Goal: Information Seeking & Learning: Find specific fact

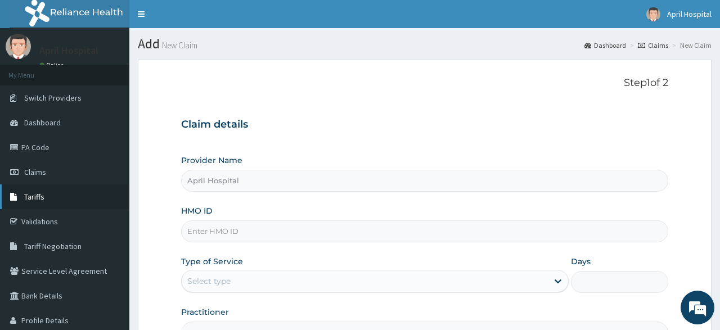
click at [38, 199] on span "Tariffs" at bounding box center [34, 197] width 20 height 10
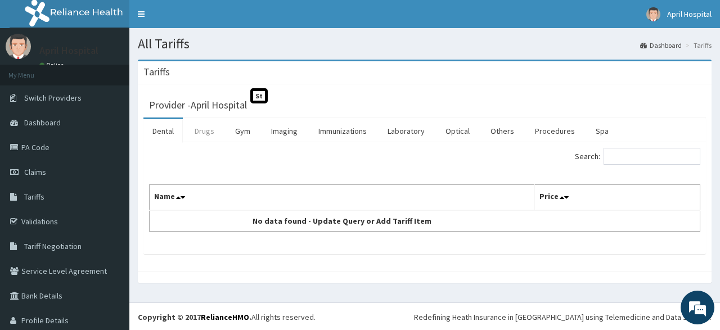
click at [207, 136] on link "Drugs" at bounding box center [205, 131] width 38 height 24
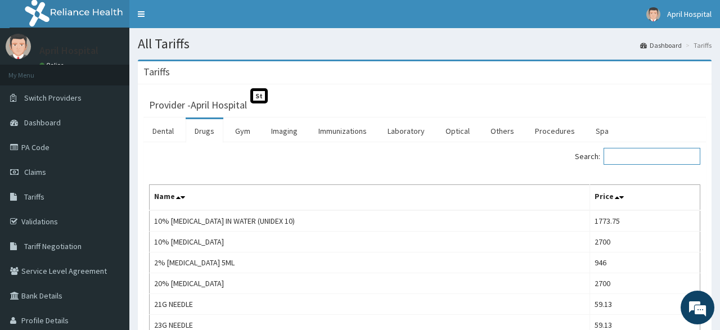
click at [627, 160] on input "Search:" at bounding box center [652, 156] width 97 height 17
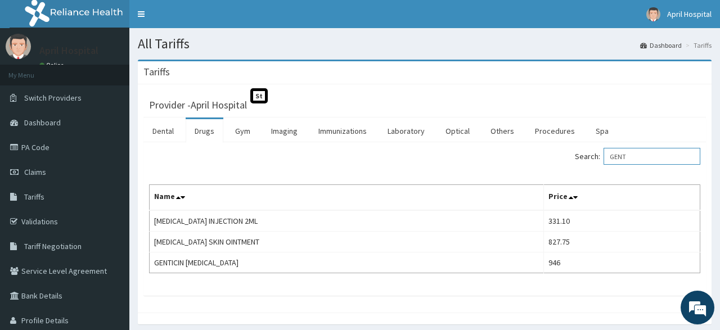
drag, startPoint x: 652, startPoint y: 163, endPoint x: 557, endPoint y: 159, distance: 94.6
click at [604, 159] on input "GENT" at bounding box center [652, 156] width 97 height 17
click at [635, 158] on input "GLIB" at bounding box center [652, 156] width 97 height 17
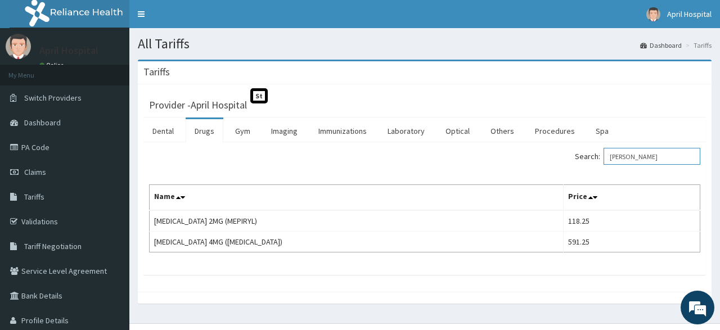
drag, startPoint x: 654, startPoint y: 149, endPoint x: 575, endPoint y: 158, distance: 78.7
click at [604, 158] on input "GLIME" at bounding box center [652, 156] width 97 height 17
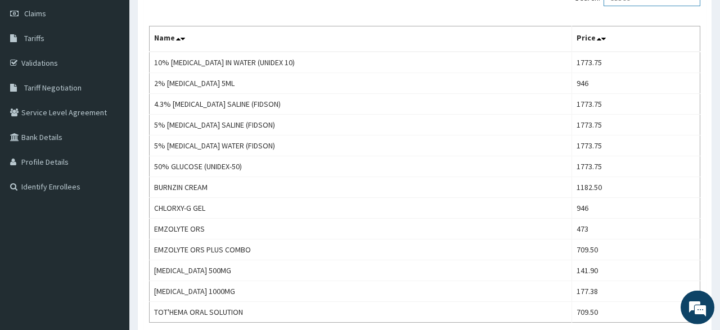
scroll to position [161, 0]
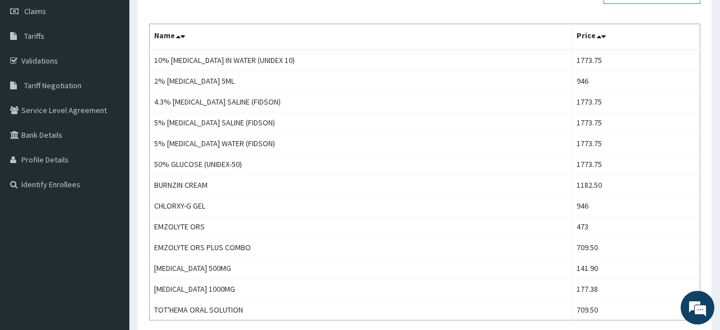
type input "GLUCO"
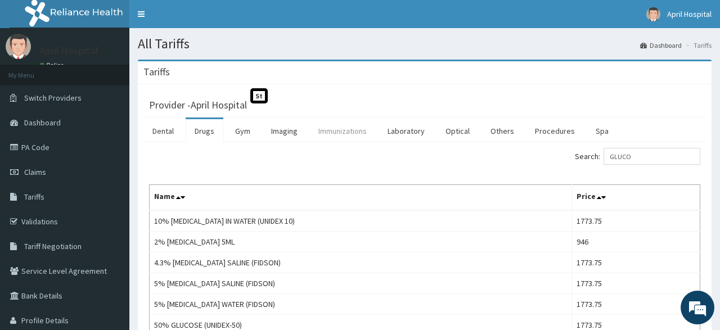
click at [339, 134] on link "Immunizations" at bounding box center [342, 131] width 66 height 24
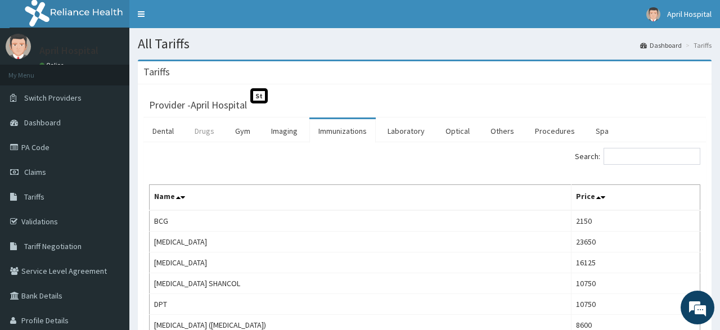
click at [195, 121] on link "Drugs" at bounding box center [205, 131] width 38 height 24
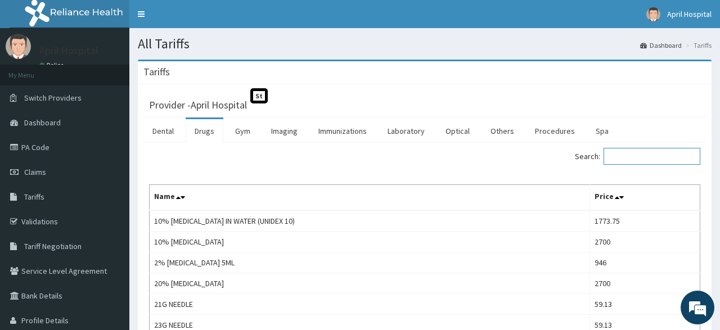
click at [656, 153] on input "Search:" at bounding box center [652, 156] width 97 height 17
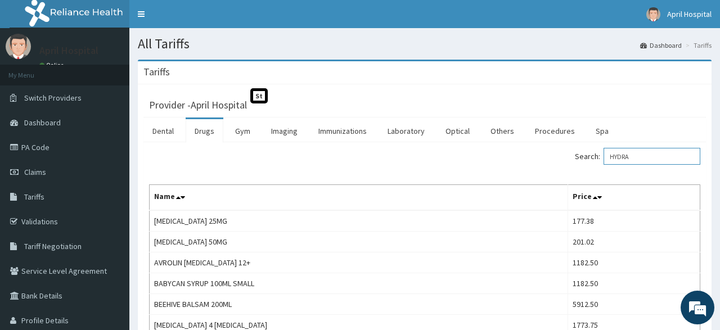
click at [646, 157] on input "HYDRA" at bounding box center [652, 156] width 97 height 17
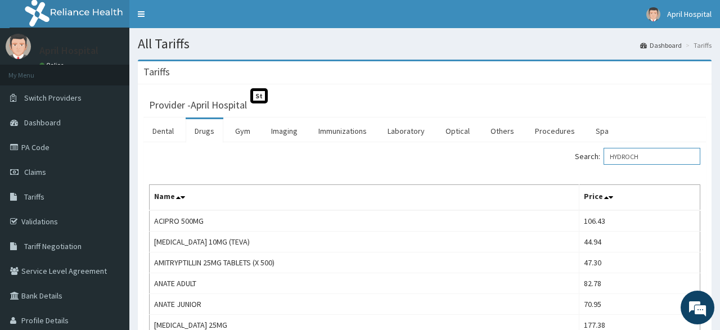
type input "HYDROCH"
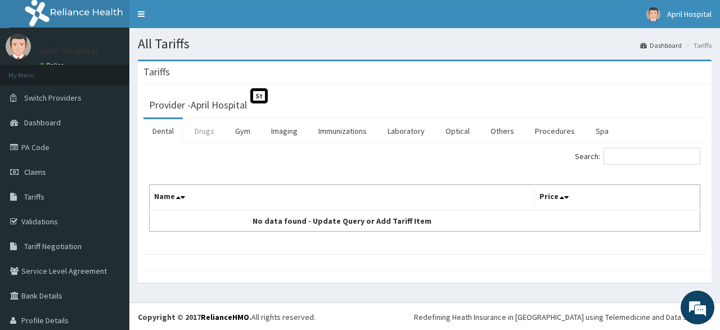
click at [210, 127] on link "Drugs" at bounding box center [205, 131] width 38 height 24
click at [221, 139] on link "Drugs" at bounding box center [205, 131] width 38 height 24
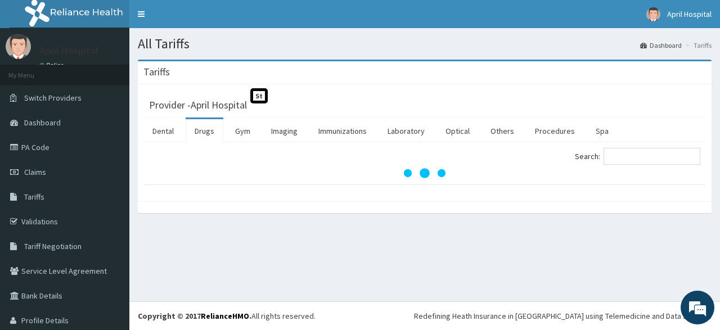
click at [453, 227] on section "Tariffs Provider - April Hospital St Dental Drugs Gym Imaging Immunizations Lab…" at bounding box center [424, 142] width 591 height 182
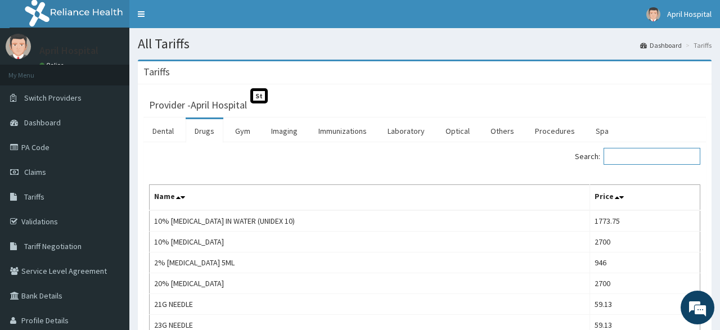
click at [644, 160] on input "Search:" at bounding box center [652, 156] width 97 height 17
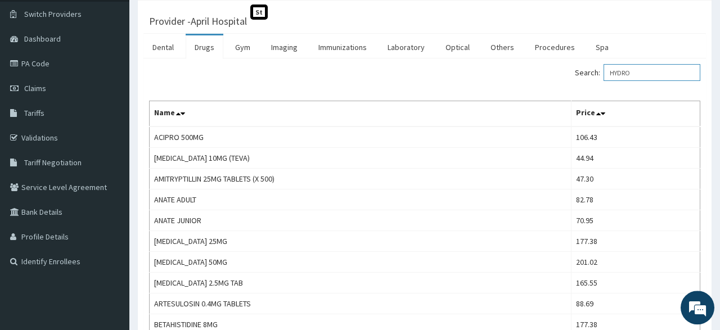
scroll to position [73, 0]
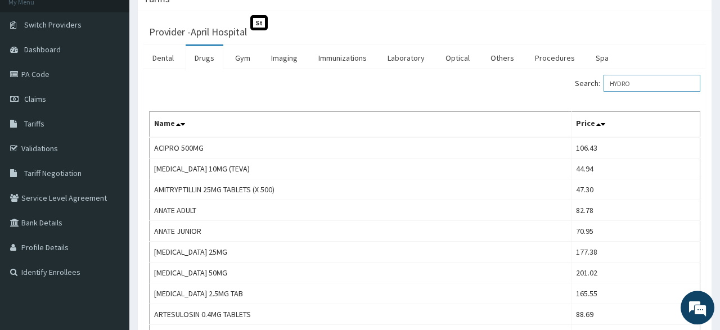
click at [650, 84] on input "HYDRO" at bounding box center [652, 83] width 97 height 17
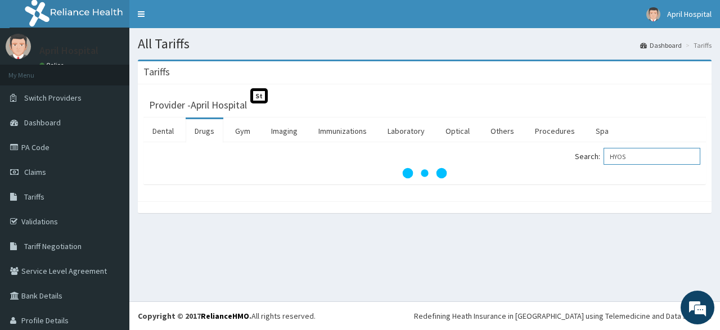
type input "HYOS"
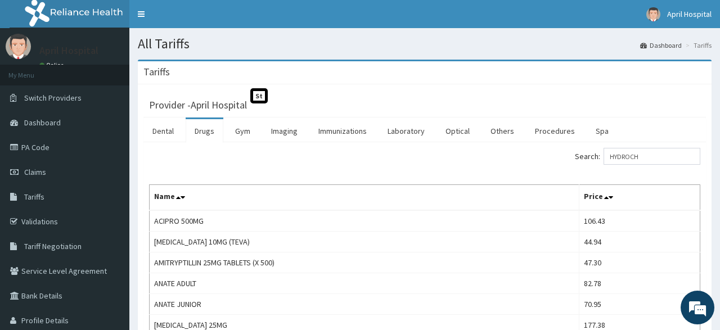
click at [604, 160] on input "HYDROCH" at bounding box center [652, 156] width 97 height 17
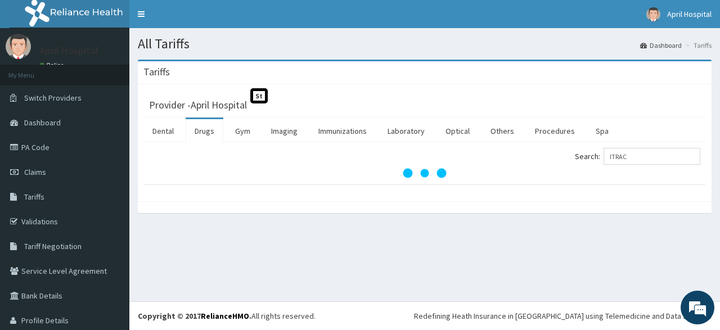
type input "ITRAC"
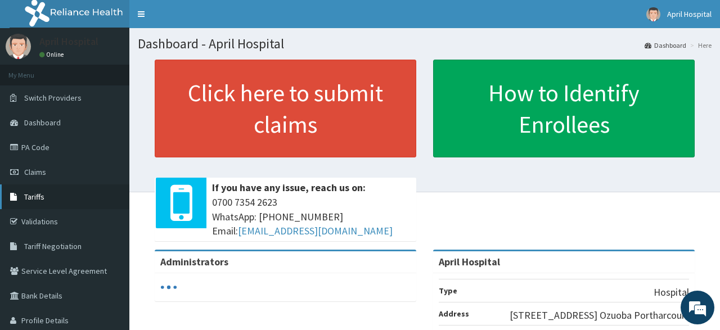
click at [59, 205] on link "Tariffs" at bounding box center [64, 197] width 129 height 25
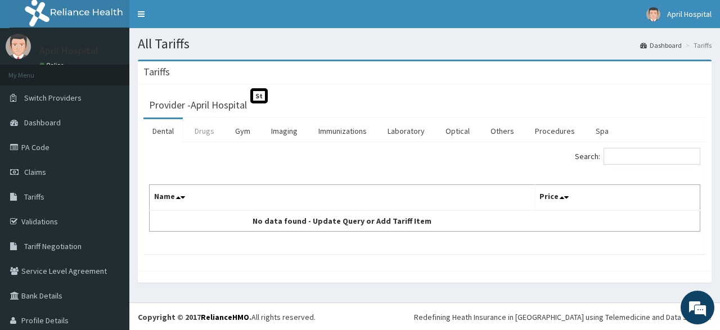
click at [202, 128] on link "Drugs" at bounding box center [205, 131] width 38 height 24
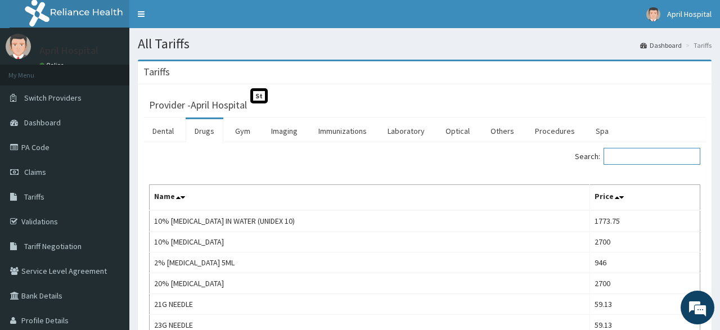
click at [625, 155] on input "Search:" at bounding box center [652, 156] width 97 height 17
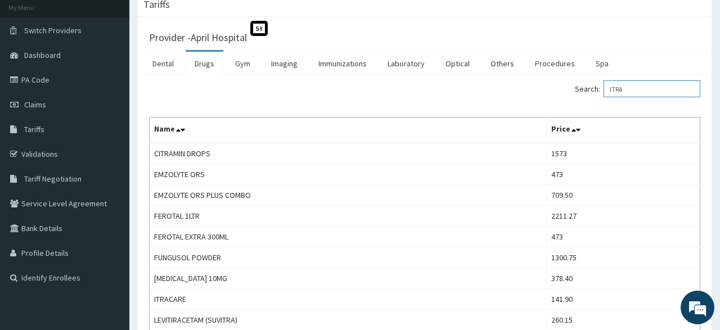
scroll to position [53, 0]
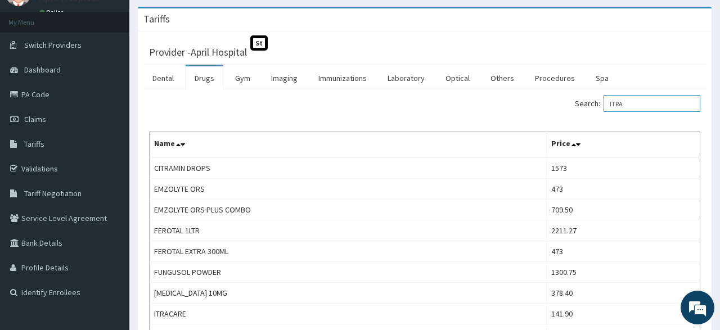
drag, startPoint x: 651, startPoint y: 98, endPoint x: 570, endPoint y: 100, distance: 81.6
click at [604, 100] on input "ITRA" at bounding box center [652, 103] width 97 height 17
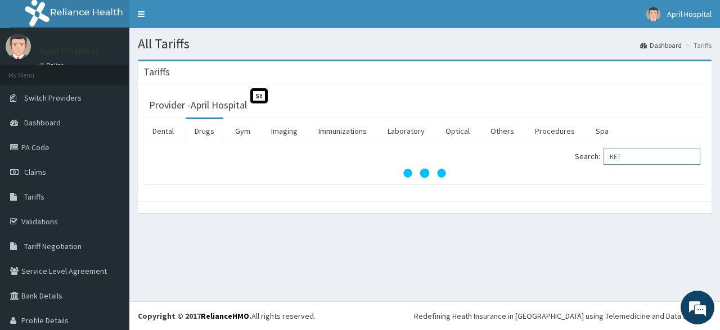
scroll to position [0, 0]
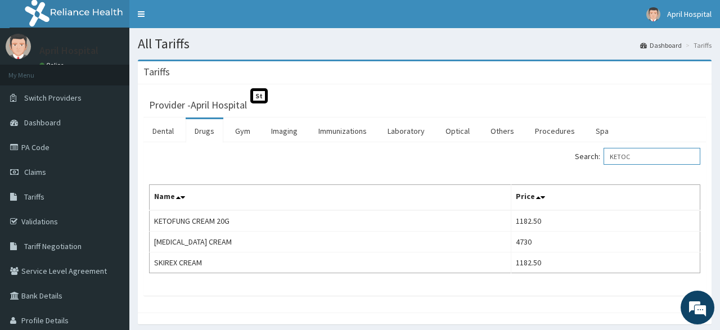
drag, startPoint x: 649, startPoint y: 161, endPoint x: 550, endPoint y: 168, distance: 99.2
click at [604, 165] on input "KETOC" at bounding box center [652, 156] width 97 height 17
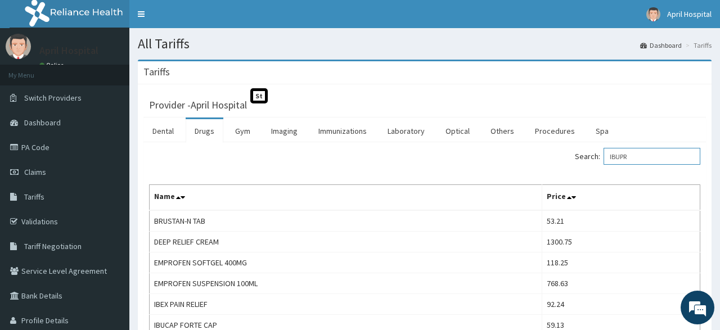
drag, startPoint x: 655, startPoint y: 152, endPoint x: 537, endPoint y: 181, distance: 121.7
click at [604, 165] on input "IBUPR" at bounding box center [652, 156] width 97 height 17
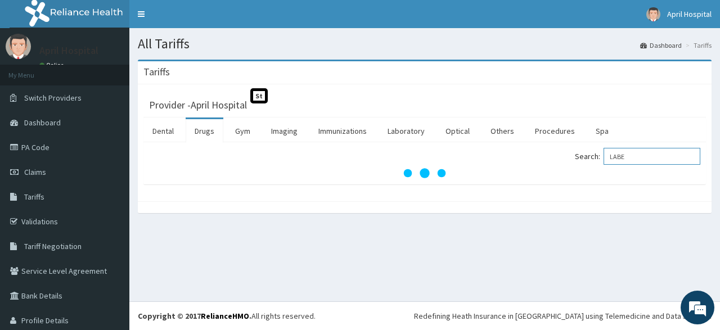
type input "LABE"
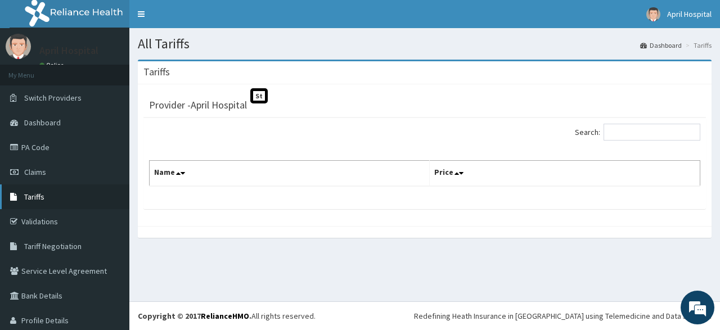
click at [56, 194] on link "Tariffs" at bounding box center [64, 197] width 129 height 25
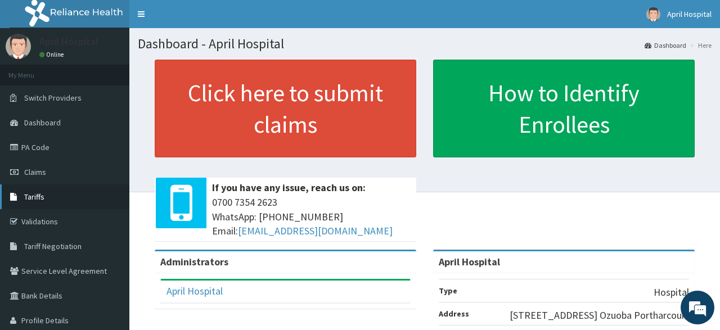
click at [65, 191] on link "Tariffs" at bounding box center [64, 197] width 129 height 25
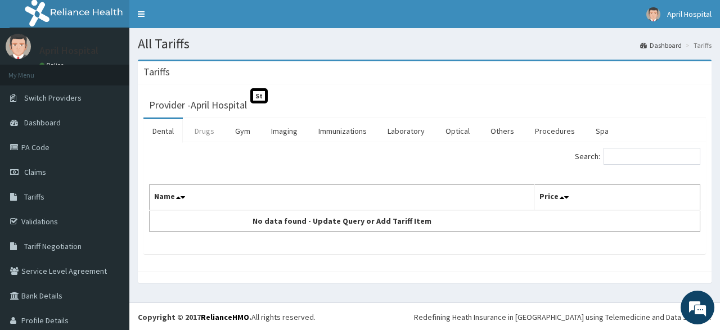
click at [210, 129] on link "Drugs" at bounding box center [205, 131] width 38 height 24
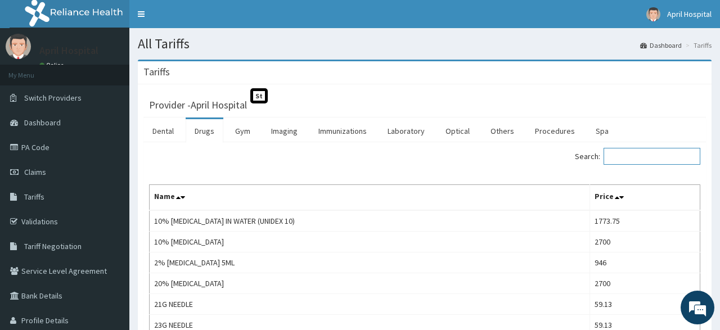
click at [656, 163] on input "Search:" at bounding box center [652, 156] width 97 height 17
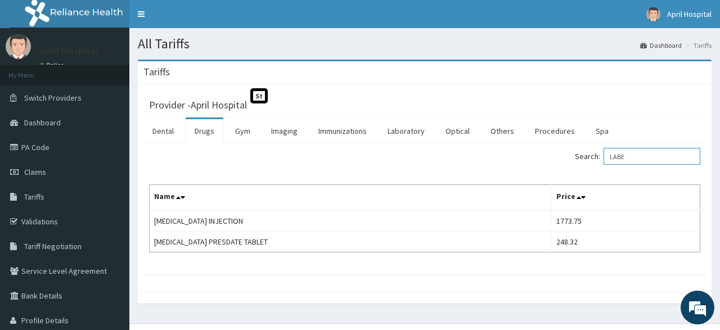
click at [644, 158] on input "LABE" at bounding box center [652, 156] width 97 height 17
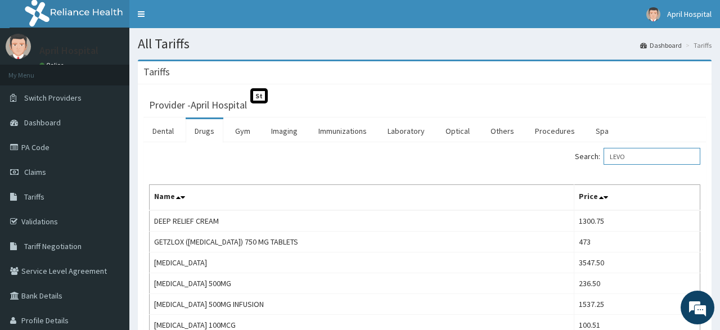
click at [643, 160] on input "LEVO" at bounding box center [652, 156] width 97 height 17
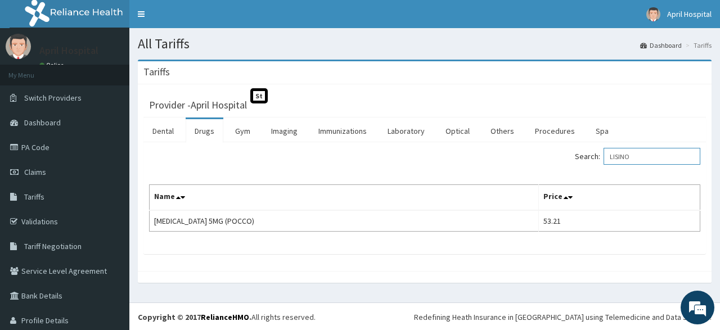
click at [660, 152] on input "LISINO" at bounding box center [652, 156] width 97 height 17
click at [647, 157] on input "[PERSON_NAME]" at bounding box center [652, 156] width 97 height 17
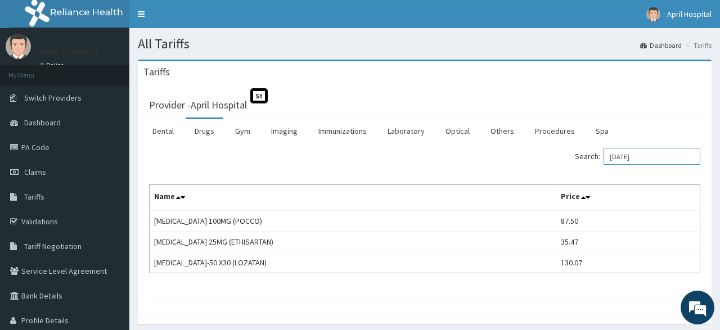
click at [663, 158] on input "[DATE]" at bounding box center [652, 156] width 97 height 17
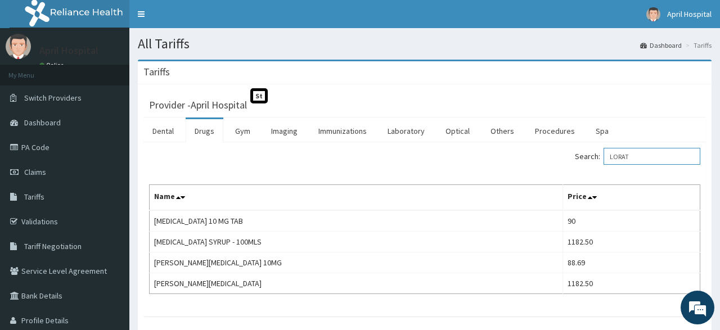
drag, startPoint x: 650, startPoint y: 157, endPoint x: 582, endPoint y: 160, distance: 68.1
click at [604, 160] on input "LORAT" at bounding box center [652, 156] width 97 height 17
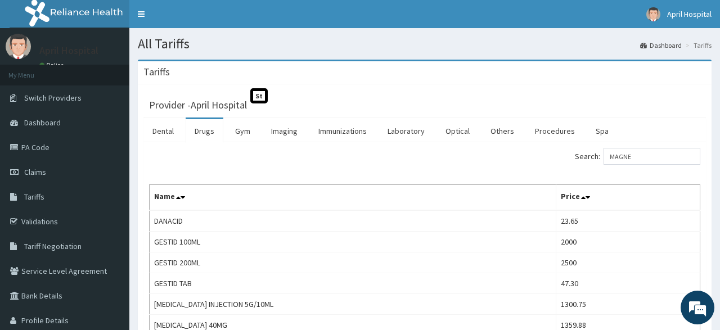
click at [668, 147] on div "Search: MAGNE Name Price DANACID 23.65 GESTID 100ML 2000 GESTID 200ML 2500 GEST…" at bounding box center [424, 271] width 563 height 258
drag, startPoint x: 656, startPoint y: 155, endPoint x: 521, endPoint y: 179, distance: 137.3
click at [604, 165] on input "MAGNE" at bounding box center [652, 156] width 97 height 17
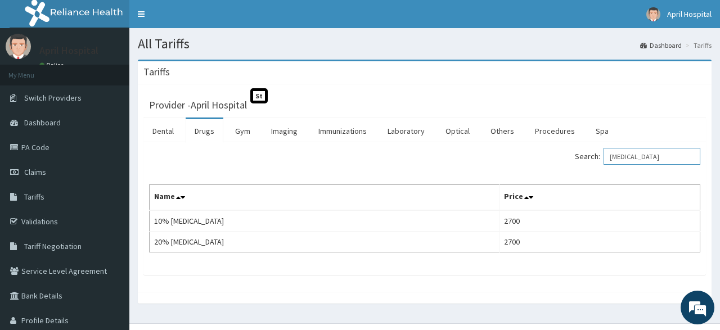
drag, startPoint x: 661, startPoint y: 152, endPoint x: 592, endPoint y: 161, distance: 69.2
click at [604, 161] on input "[MEDICAL_DATA]" at bounding box center [652, 156] width 97 height 17
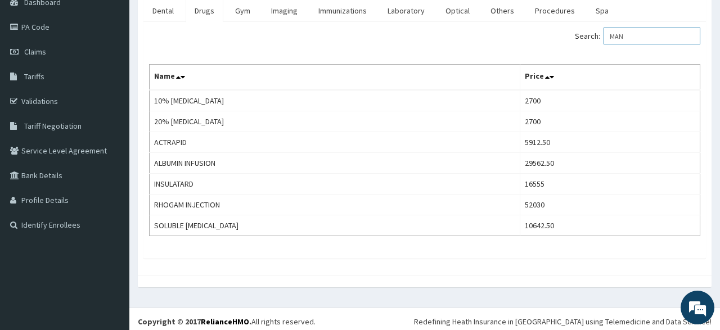
scroll to position [124, 0]
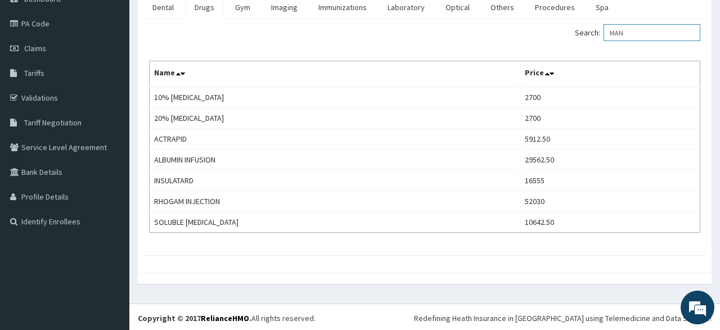
click at [636, 33] on input "MAN" at bounding box center [652, 32] width 97 height 17
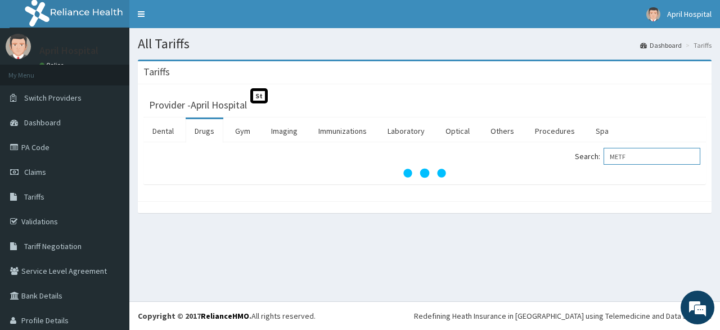
scroll to position [0, 0]
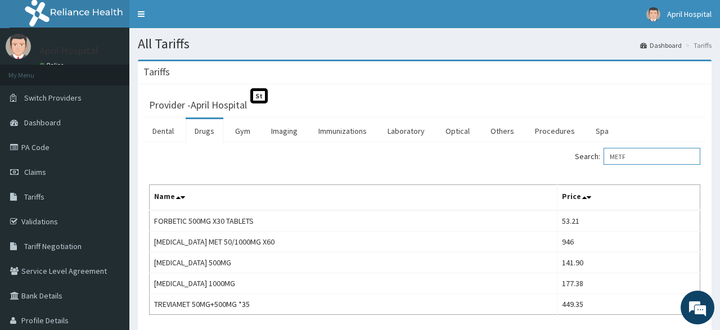
click at [658, 158] on input "METF" at bounding box center [652, 156] width 97 height 17
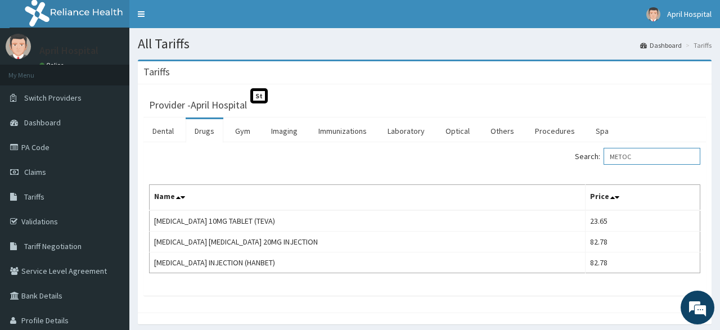
click at [641, 160] on input "METOC" at bounding box center [652, 156] width 97 height 17
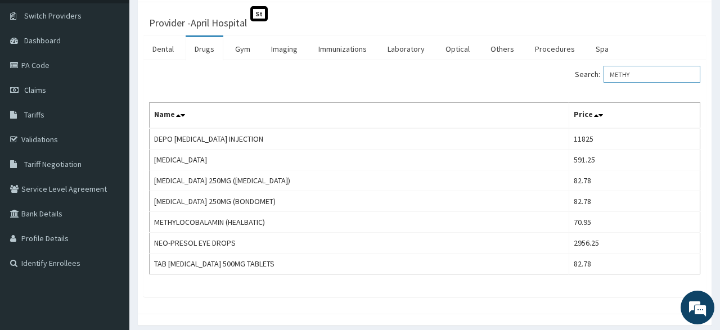
scroll to position [83, 0]
drag, startPoint x: 649, startPoint y: 74, endPoint x: 576, endPoint y: 69, distance: 72.7
click at [604, 69] on input "METHY" at bounding box center [652, 73] width 97 height 17
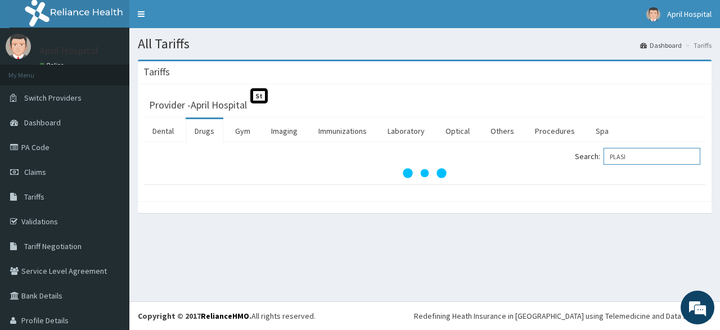
scroll to position [0, 0]
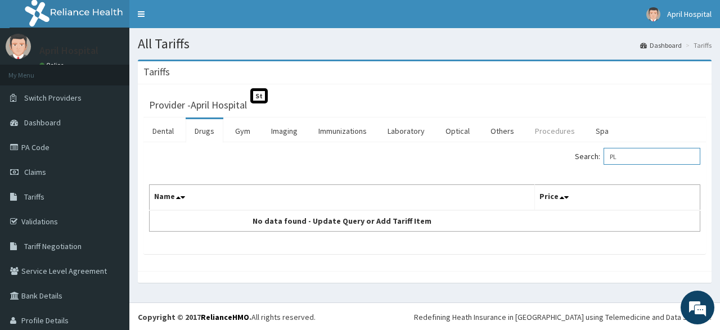
type input "P"
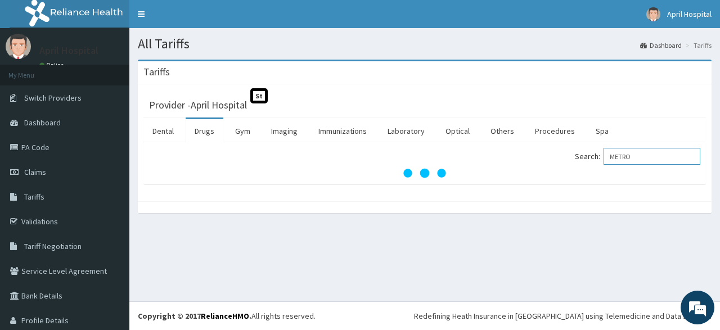
type input "METRO"
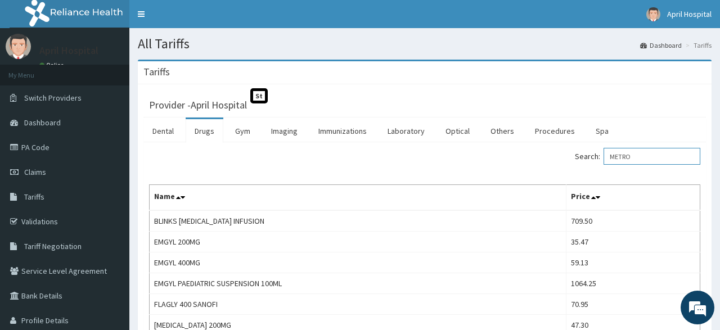
click at [640, 157] on input "METRO" at bounding box center [652, 156] width 97 height 17
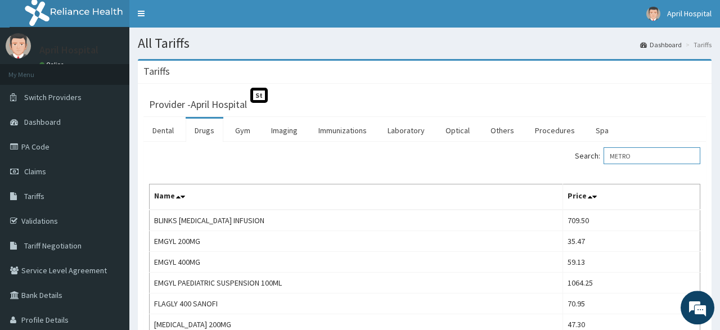
click at [667, 155] on input "METRO" at bounding box center [652, 155] width 97 height 17
